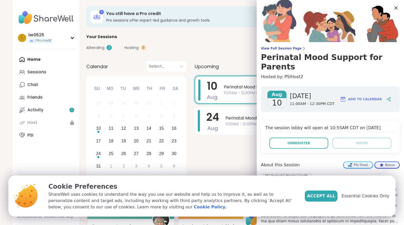
click at [368, 125] on h4 "The session lobby will open at 10:55AM CDT on Aug 10, 2025" at bounding box center [330, 129] width 130 height 8
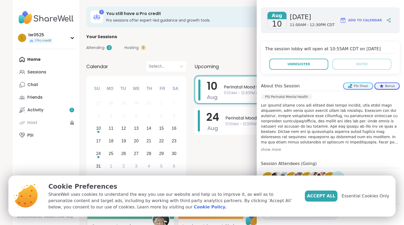
scroll to position [38, 0]
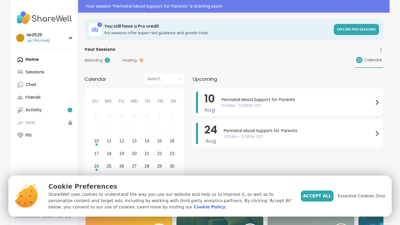
click at [316, 102] on span "Perinatal Mood Support for Parents" at bounding box center [298, 100] width 152 height 6
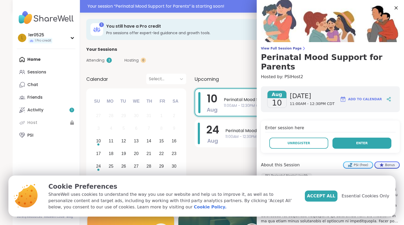
click at [356, 141] on span "Enter" at bounding box center [362, 143] width 12 height 5
